Goal: Navigation & Orientation: Find specific page/section

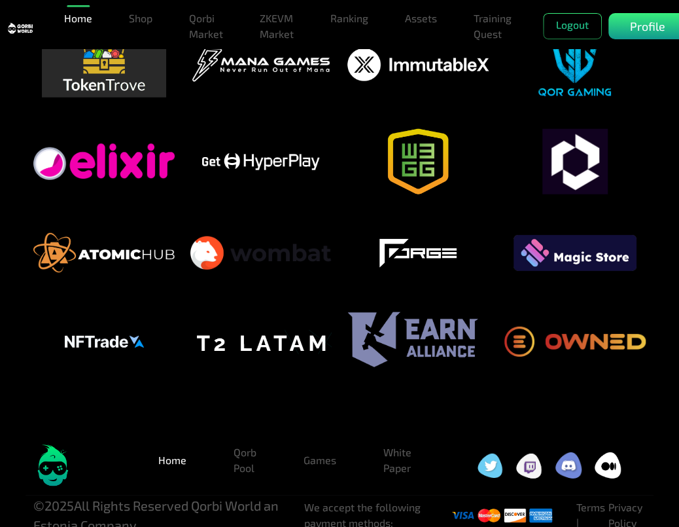
scroll to position [3707, 0]
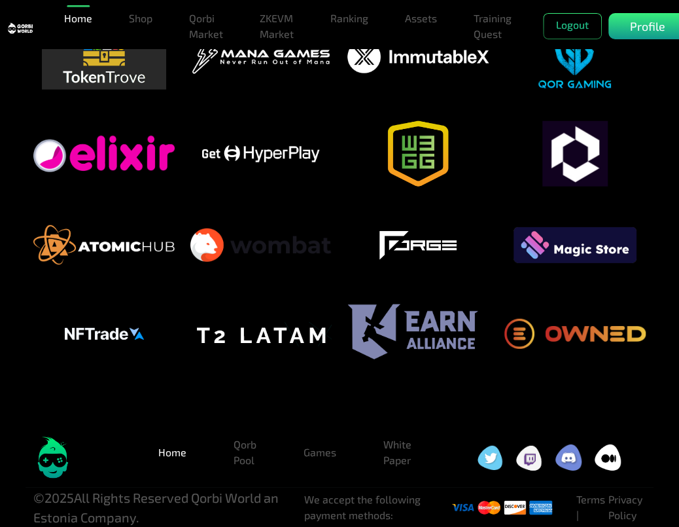
click at [45, 457] on img at bounding box center [52, 457] width 39 height 42
click at [86, 20] on link "Home" at bounding box center [78, 18] width 39 height 26
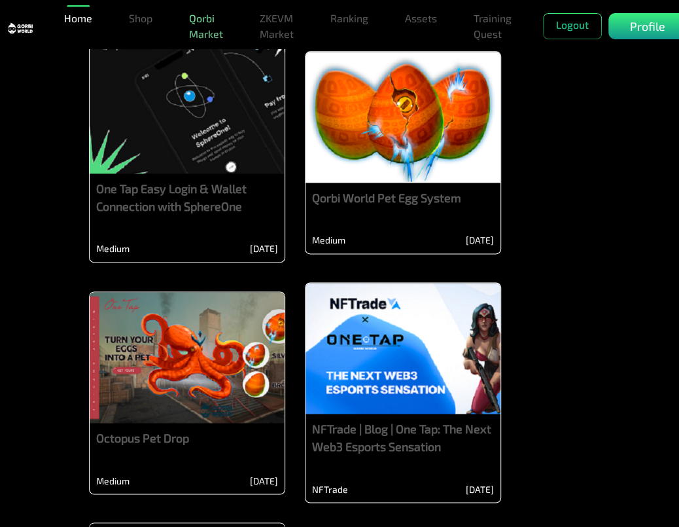
click at [220, 39] on link "Qorbi Market" at bounding box center [206, 26] width 44 height 42
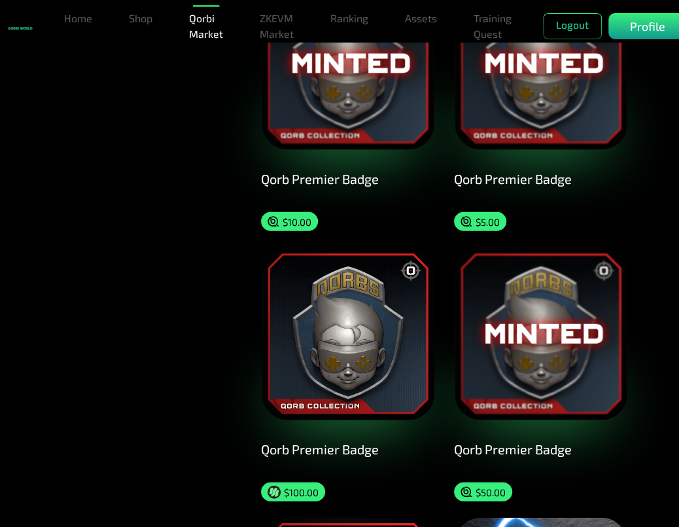
scroll to position [1046, 0]
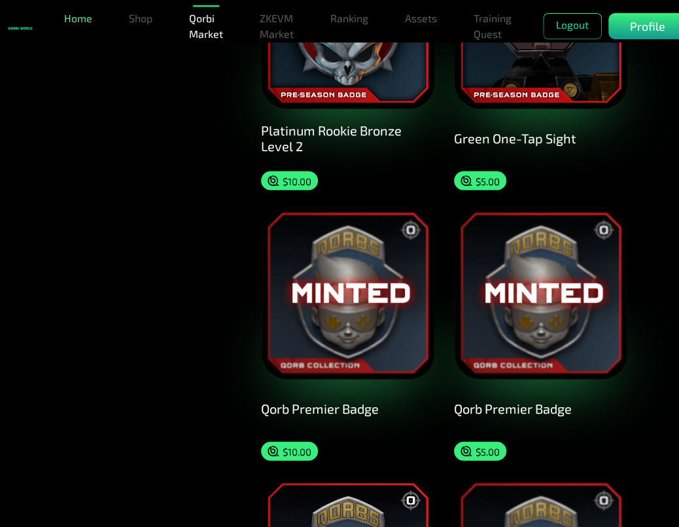
click at [86, 20] on link "Home" at bounding box center [78, 18] width 39 height 26
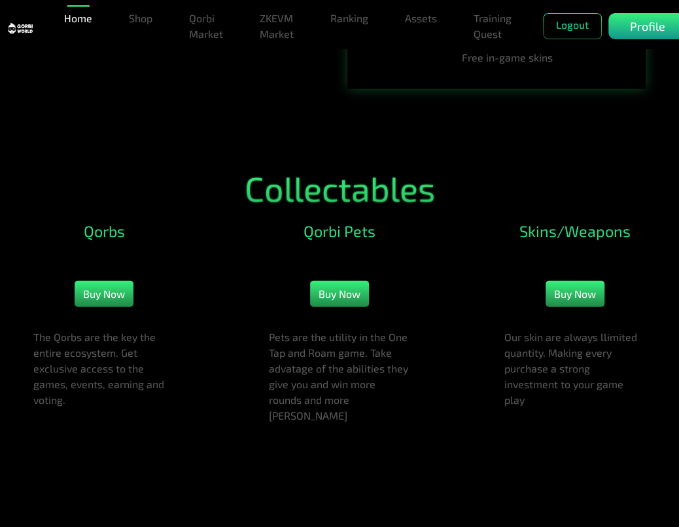
scroll to position [1614, 0]
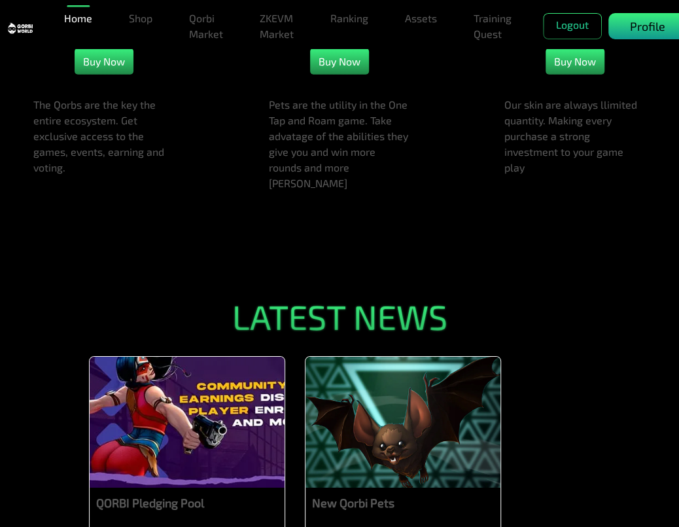
click at [625, 26] on div "Profile" at bounding box center [647, 26] width 78 height 26
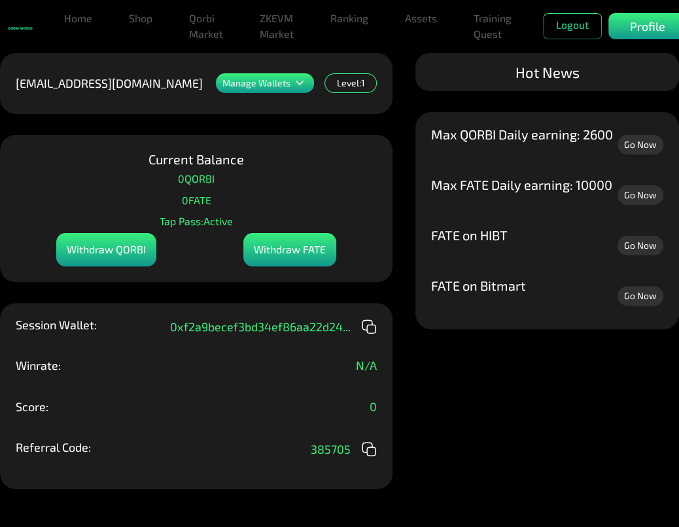
click at [18, 18] on link at bounding box center [20, 26] width 25 height 26
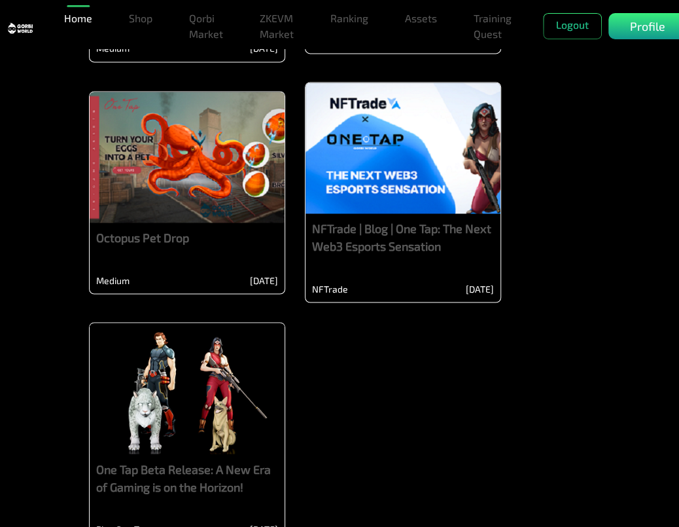
scroll to position [3226, 0]
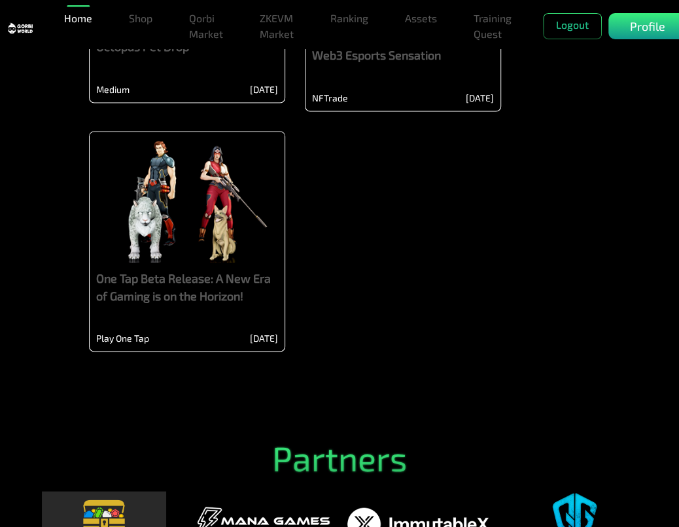
click at [162, 250] on div at bounding box center [187, 196] width 195 height 131
click at [631, 18] on p "Profile" at bounding box center [647, 27] width 35 height 18
